Goal: Task Accomplishment & Management: Manage account settings

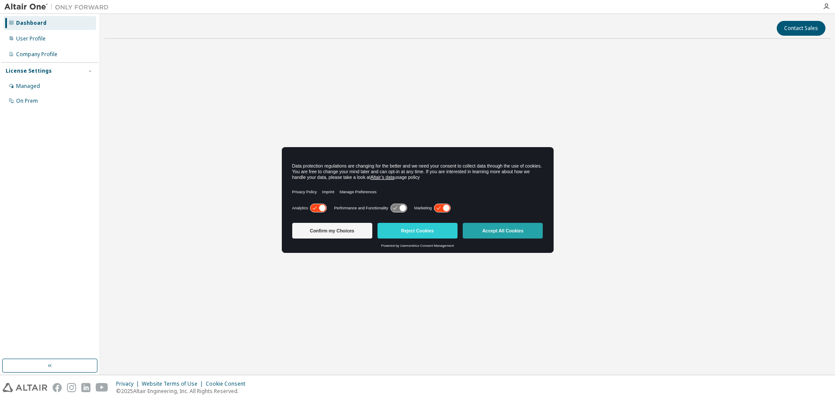
click at [513, 228] on button "Accept All Cookies" at bounding box center [503, 231] width 80 height 16
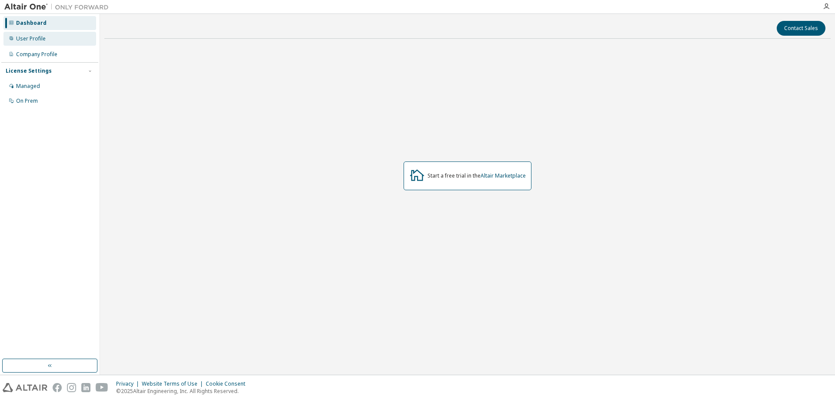
click at [37, 39] on div "User Profile" at bounding box center [31, 38] width 30 height 7
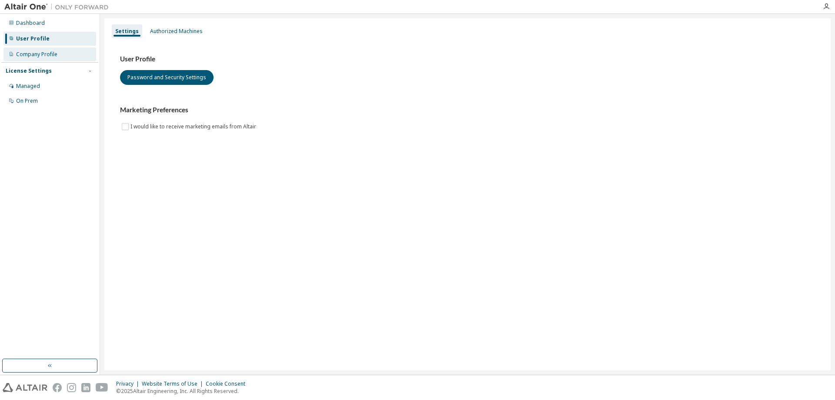
click at [57, 52] on div "Company Profile" at bounding box center [36, 54] width 41 height 7
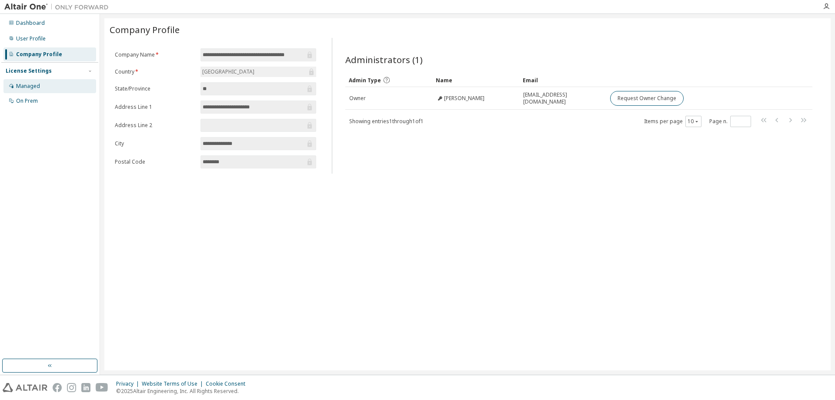
click at [62, 83] on div "Managed" at bounding box center [49, 86] width 93 height 14
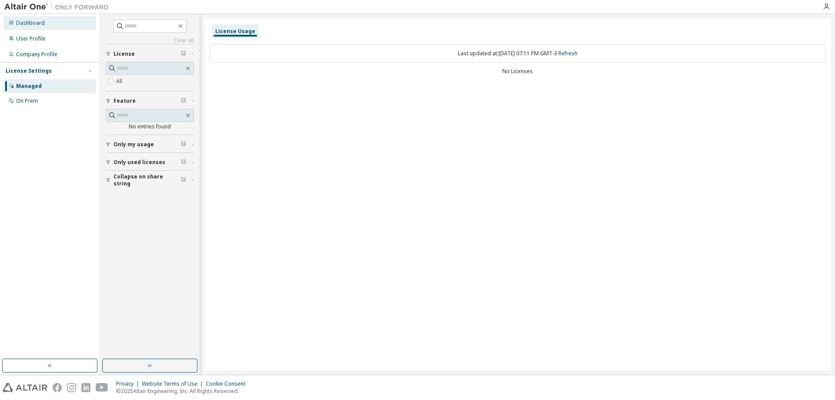
click at [46, 25] on div "Dashboard" at bounding box center [49, 23] width 93 height 14
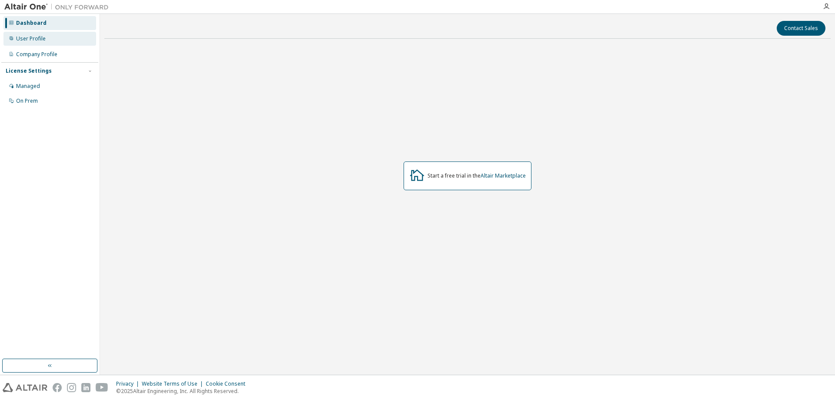
click at [68, 41] on div "User Profile" at bounding box center [49, 39] width 93 height 14
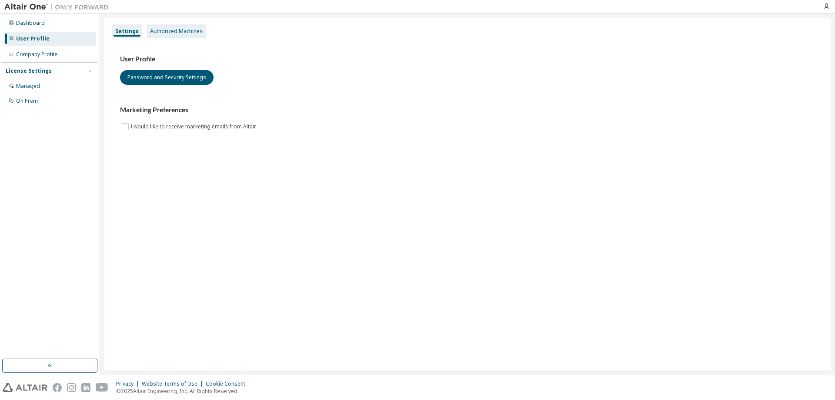
click at [165, 34] on div "Authorized Machines" at bounding box center [176, 31] width 53 height 7
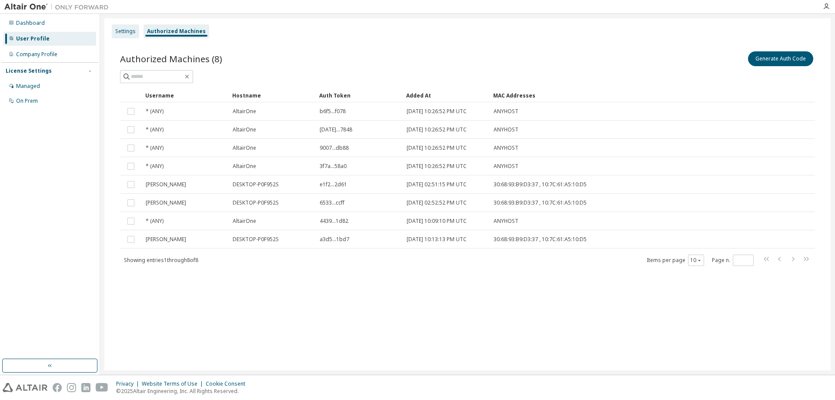
click at [127, 36] on div "Settings" at bounding box center [125, 31] width 27 height 14
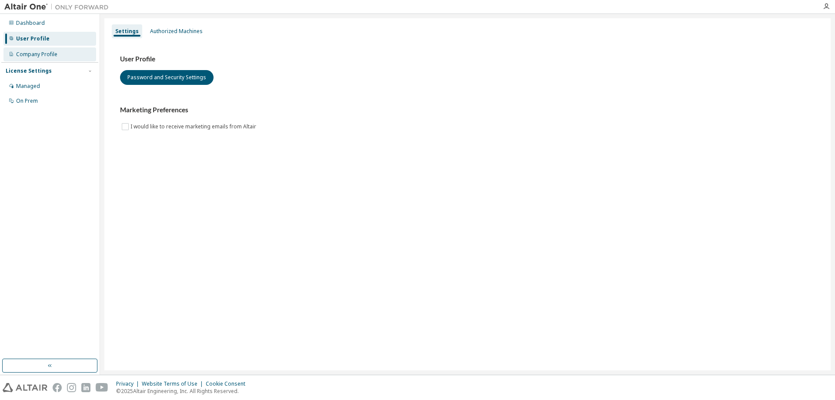
click at [53, 57] on div "Company Profile" at bounding box center [36, 54] width 41 height 7
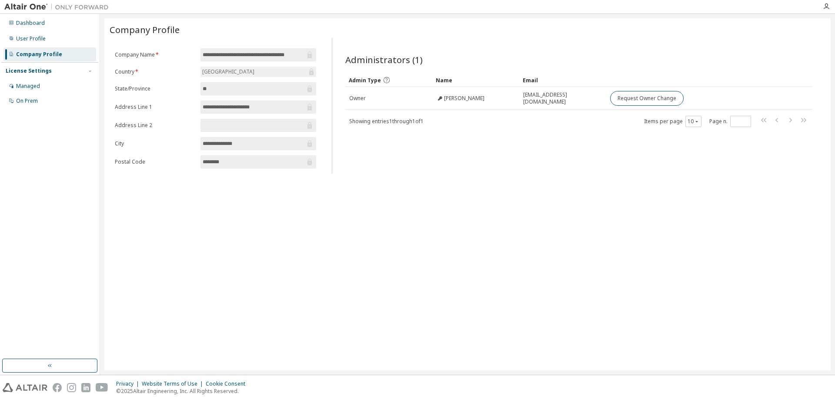
click at [58, 73] on div "License Settings" at bounding box center [50, 71] width 88 height 8
click at [46, 83] on div "Managed" at bounding box center [49, 86] width 93 height 14
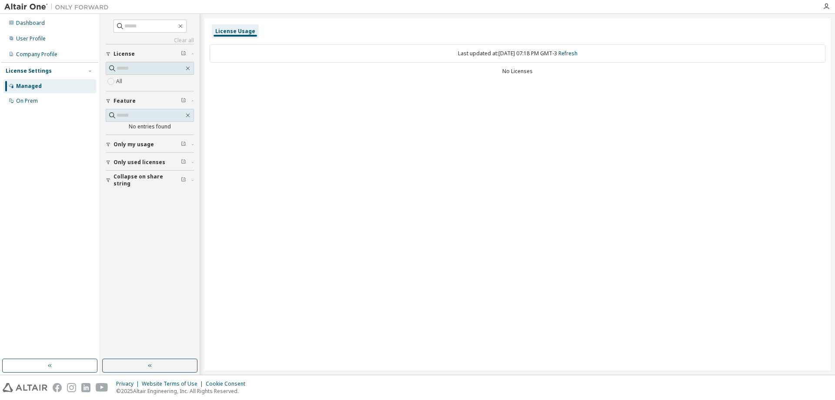
click at [139, 145] on span "Only my usage" at bounding box center [134, 144] width 40 height 7
click at [140, 187] on span "Only used licenses" at bounding box center [140, 187] width 52 height 7
click at [141, 187] on span "Only used licenses" at bounding box center [140, 187] width 52 height 7
click at [120, 81] on label "All" at bounding box center [120, 81] width 8 height 10
click at [52, 97] on div "On Prem" at bounding box center [49, 101] width 93 height 14
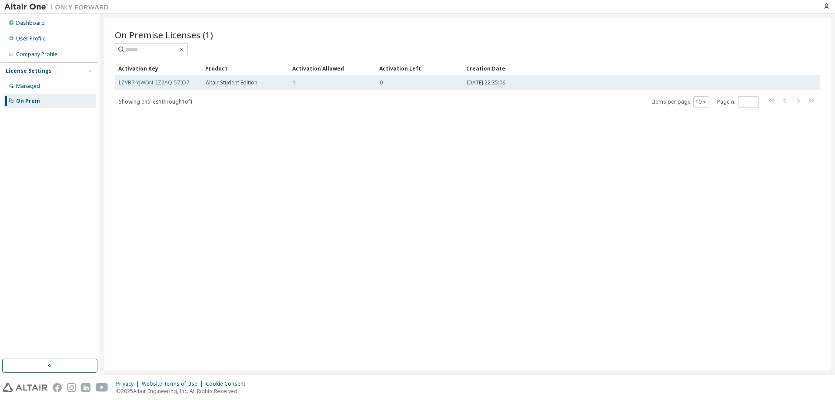
click at [176, 82] on link "LZVB7-YJWDN-2Z2AQ-57IO7" at bounding box center [154, 82] width 70 height 7
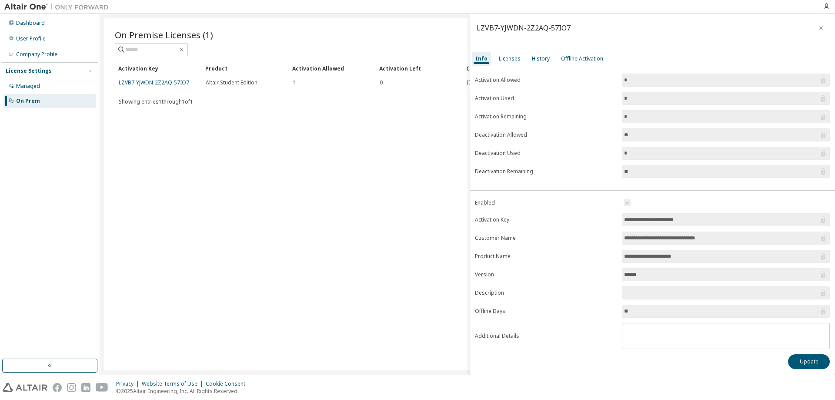
scroll to position [1, 0]
click at [509, 56] on div "Licenses" at bounding box center [510, 57] width 22 height 7
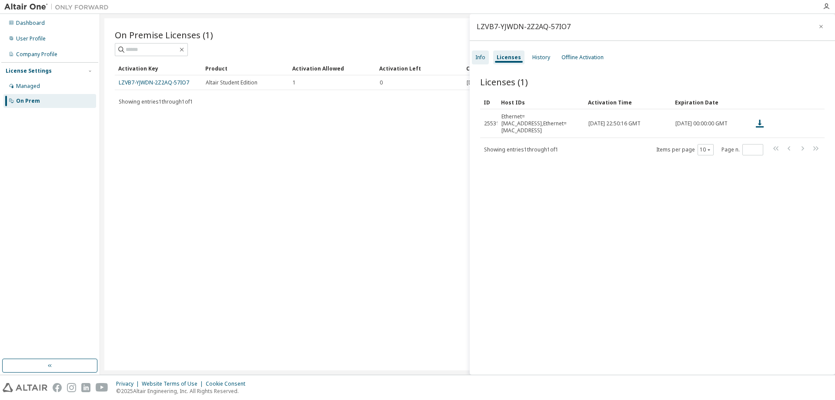
click at [480, 54] on div "Info" at bounding box center [481, 57] width 10 height 7
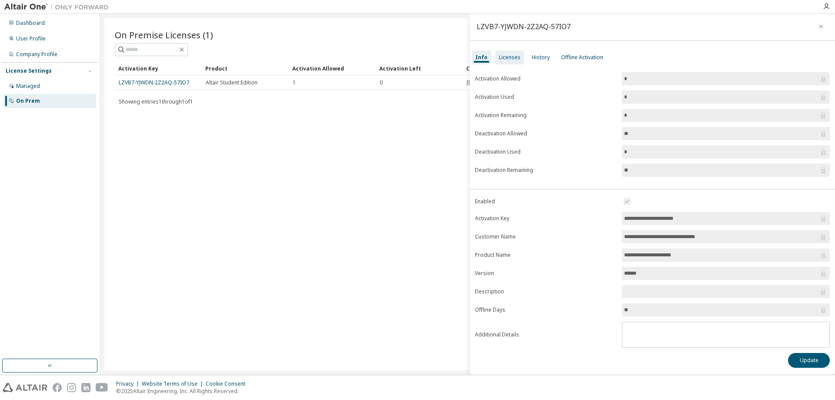
click at [500, 57] on div "Licenses" at bounding box center [510, 57] width 22 height 7
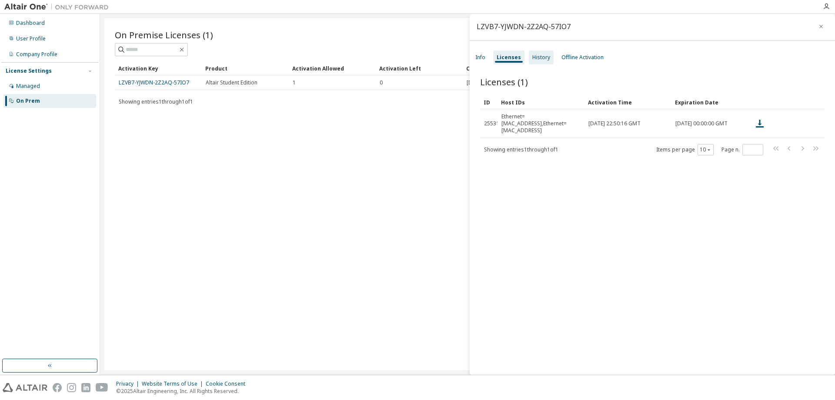
click at [542, 61] on div "History" at bounding box center [541, 57] width 25 height 14
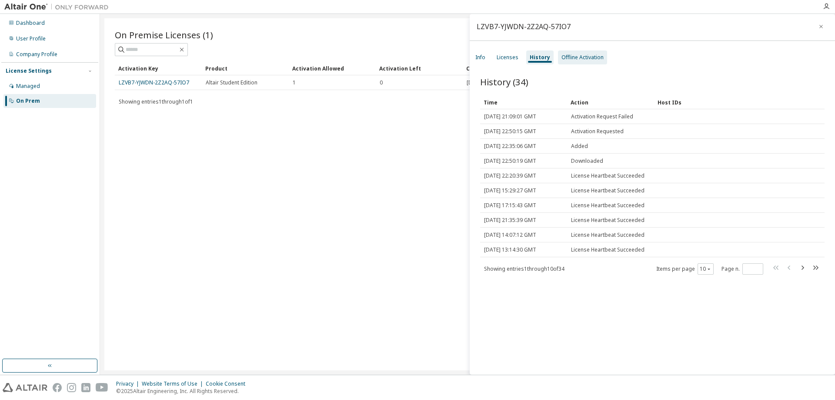
click at [582, 56] on div "Offline Activation" at bounding box center [583, 57] width 42 height 7
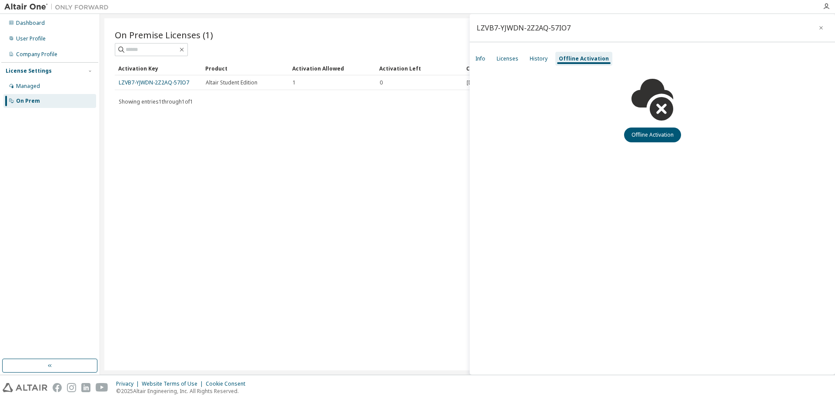
scroll to position [0, 0]
click at [483, 60] on div "Info" at bounding box center [481, 58] width 10 height 7
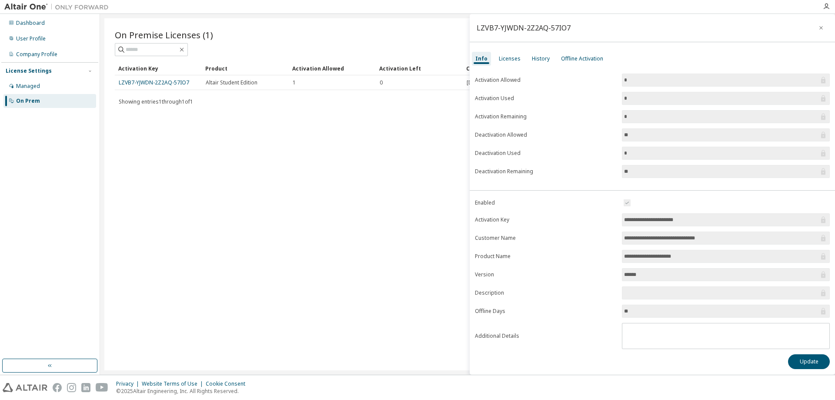
click at [323, 127] on div "On Premise Licenses (1) Clear Load Save Save As Field Operator Value Select fil…" at bounding box center [467, 194] width 727 height 352
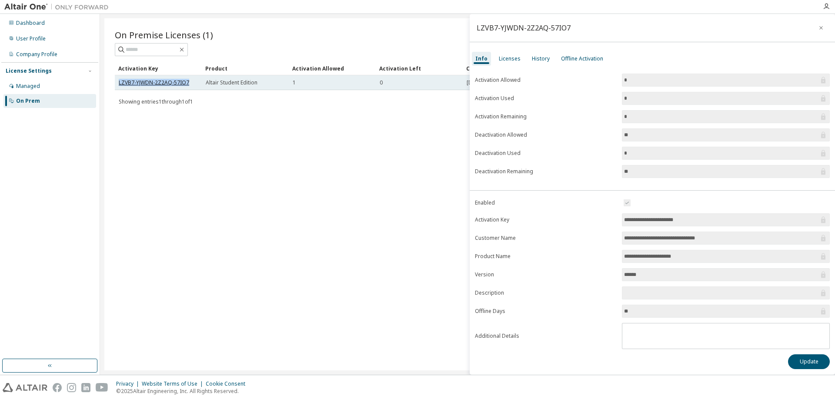
drag, startPoint x: 118, startPoint y: 82, endPoint x: 187, endPoint y: 81, distance: 68.3
click at [187, 81] on td "LZVB7-YJWDN-2Z2AQ-57IO7" at bounding box center [158, 82] width 87 height 15
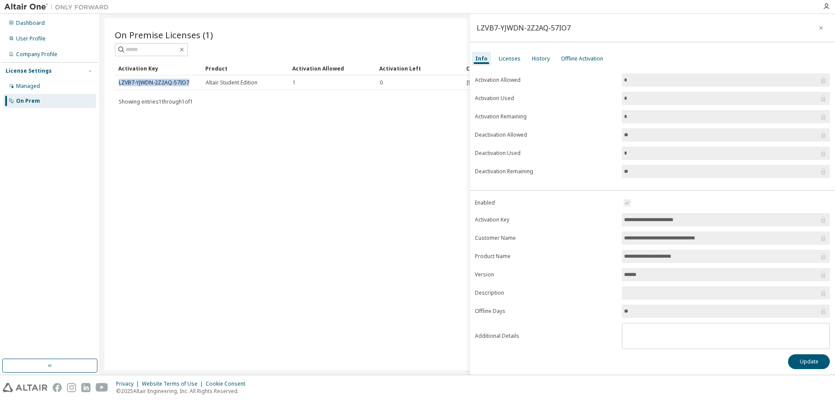
copy link "LZVB7-YJWDN-2Z2AQ-57IO7"
click at [202, 205] on div "On Premise Licenses (1) Clear Load Save Save As Field Operator Value Select fil…" at bounding box center [467, 194] width 727 height 352
drag, startPoint x: 397, startPoint y: 169, endPoint x: 681, endPoint y: 266, distance: 299.8
click at [396, 169] on div "On Premise Licenses (1) Clear Load Save Save As Field Operator Value Select fil…" at bounding box center [467, 194] width 727 height 352
click at [281, 129] on div "On Premise Licenses (1) Clear Load Save Save As Field Operator Value Select fil…" at bounding box center [467, 194] width 727 height 352
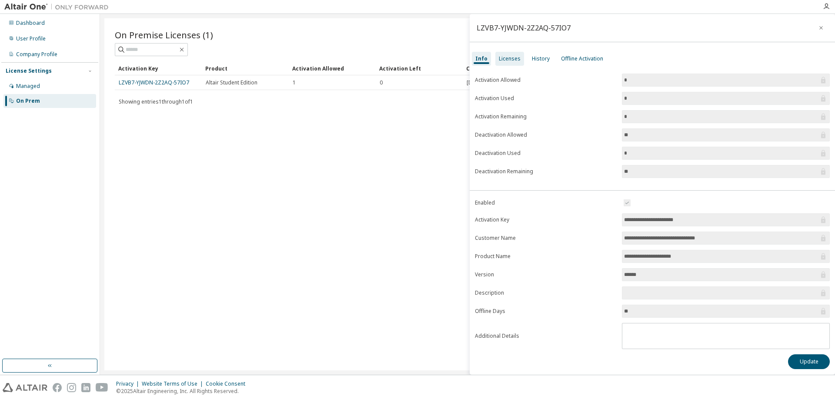
click at [510, 61] on div "Licenses" at bounding box center [510, 58] width 22 height 7
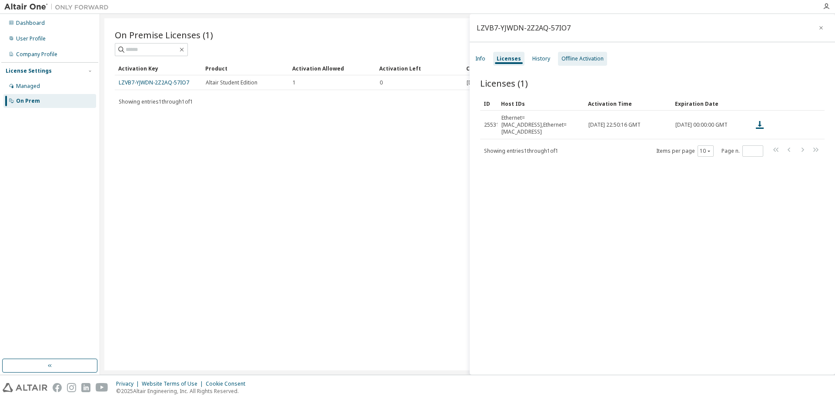
click at [567, 61] on div "Offline Activation" at bounding box center [583, 58] width 42 height 7
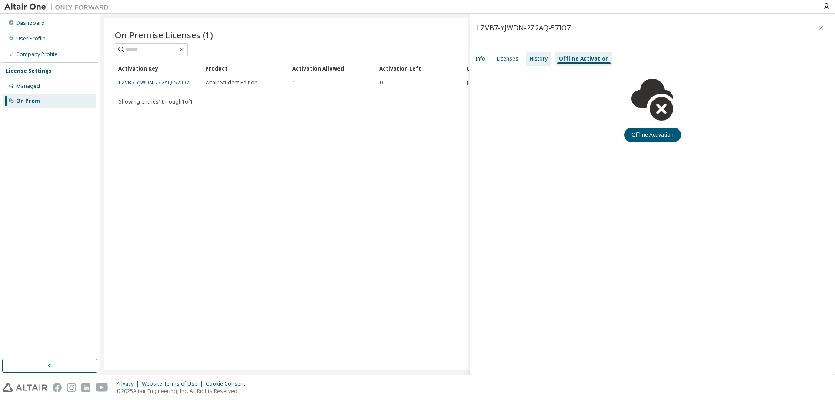
click at [543, 61] on div "History" at bounding box center [539, 58] width 18 height 7
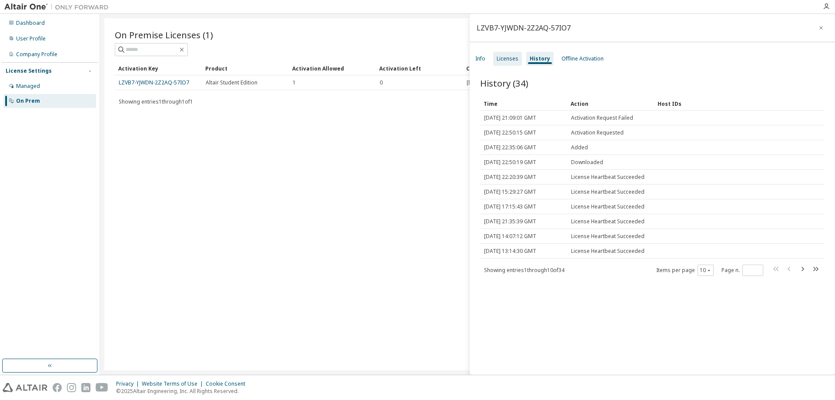
click at [514, 56] on div "Licenses" at bounding box center [508, 58] width 22 height 7
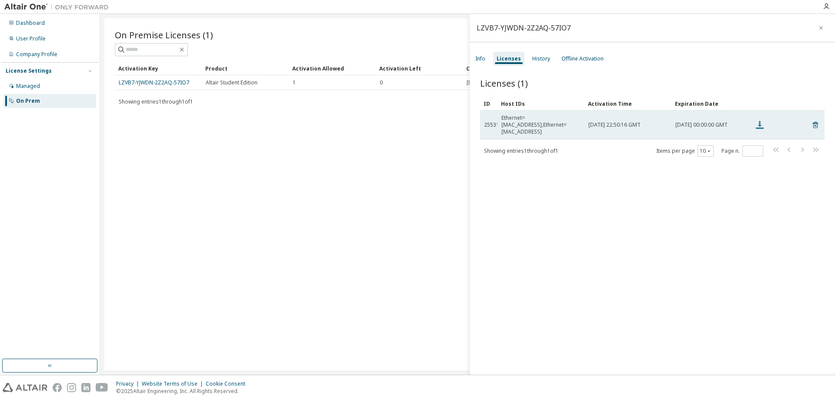
click at [760, 121] on icon at bounding box center [760, 125] width 8 height 8
